Goal: Information Seeking & Learning: Understand process/instructions

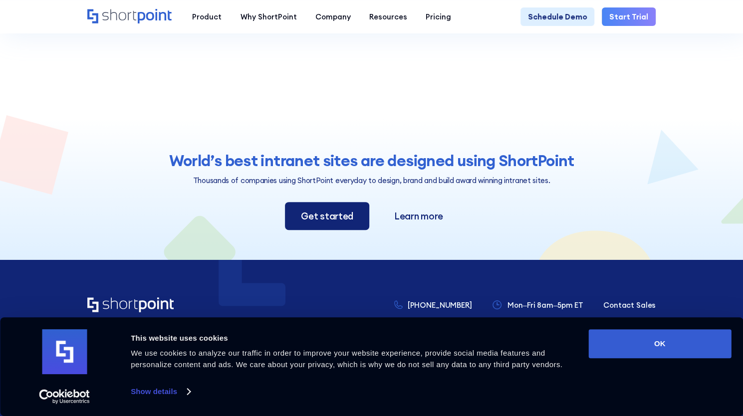
scroll to position [2396, 0]
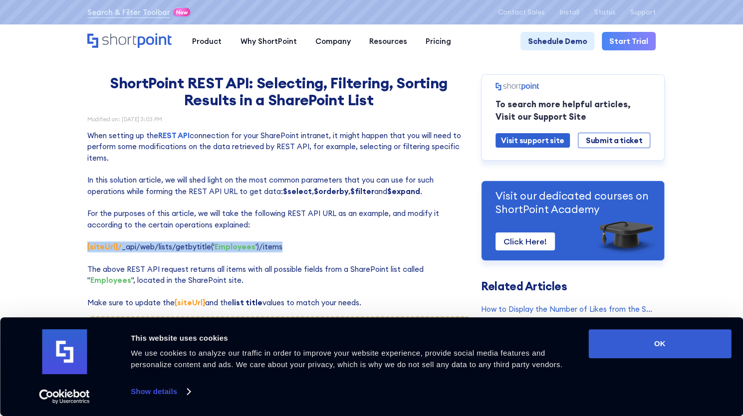
drag, startPoint x: 301, startPoint y: 252, endPoint x: 56, endPoint y: 248, distance: 245.6
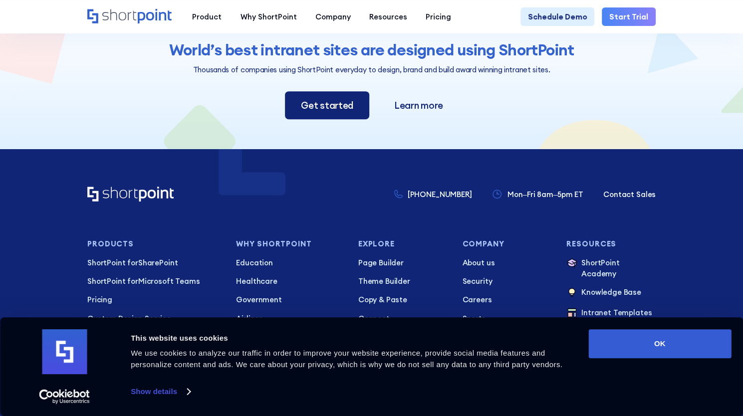
scroll to position [2545, 0]
